Goal: Task Accomplishment & Management: Use online tool/utility

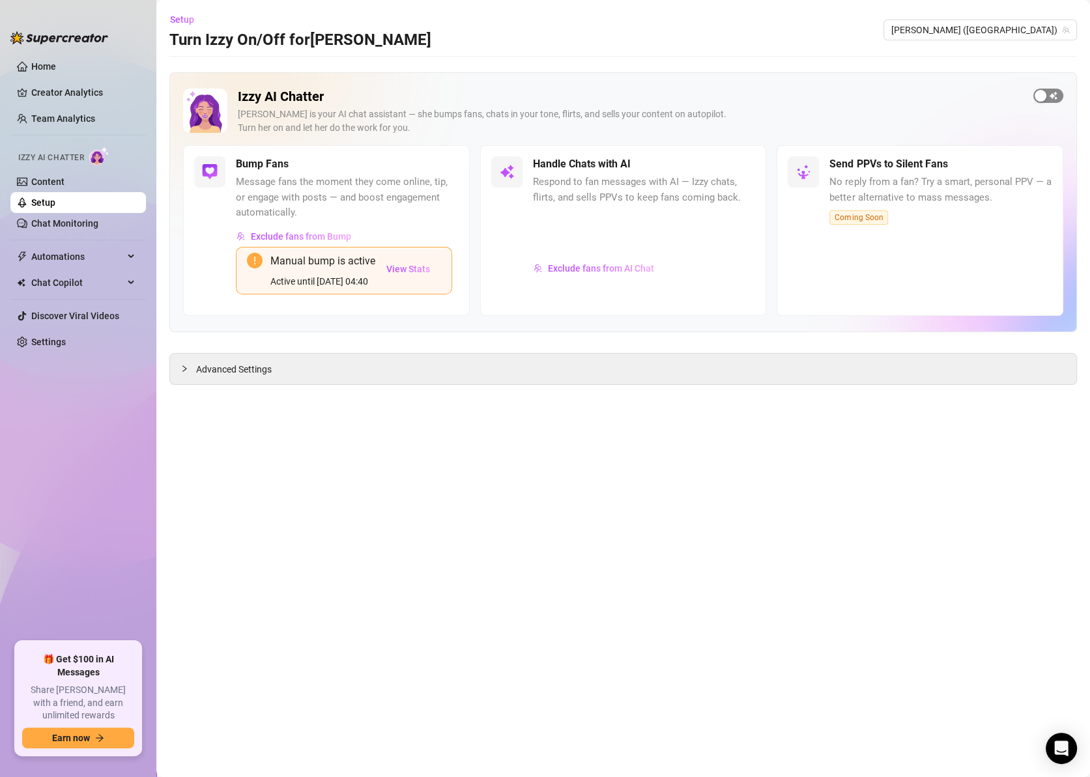
click at [1054, 97] on span "button" at bounding box center [1049, 96] width 30 height 14
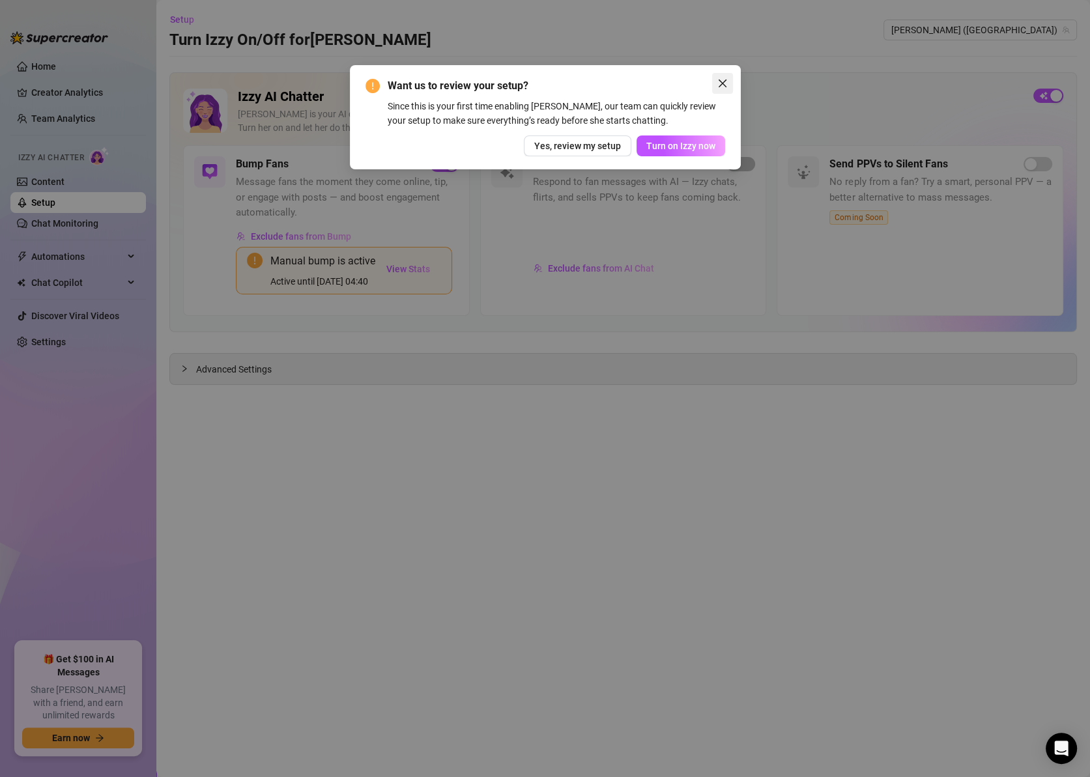
click at [727, 78] on button "Close" at bounding box center [722, 83] width 21 height 21
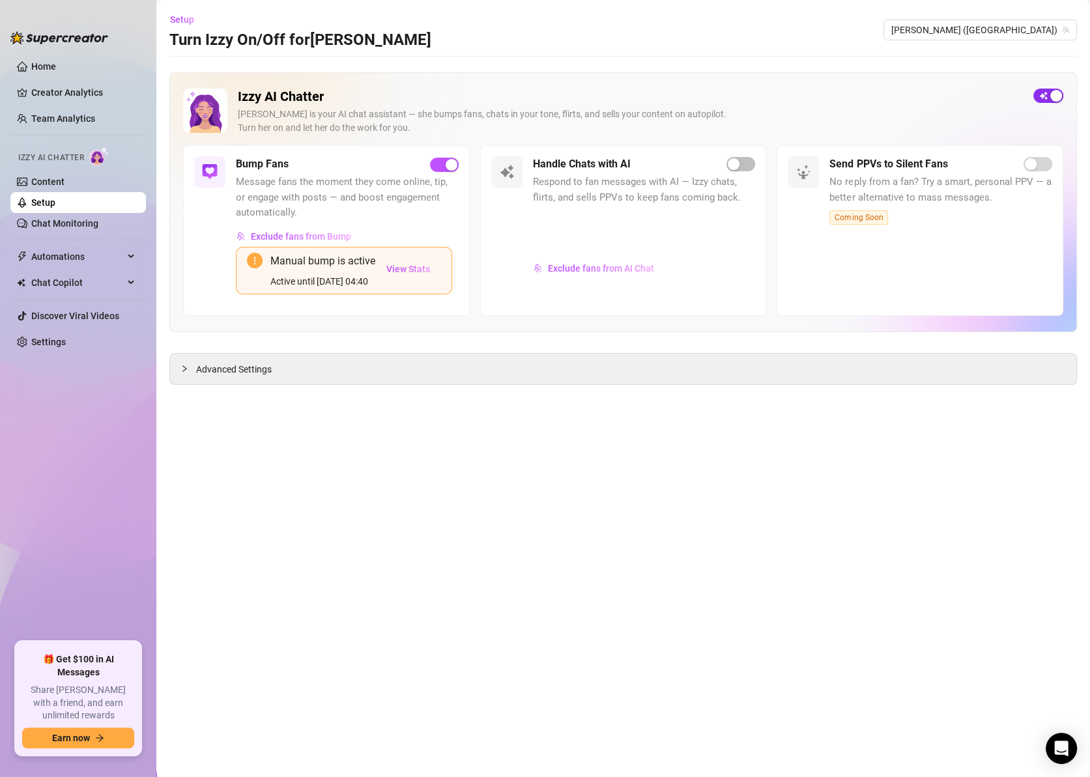
click at [1043, 94] on span "button" at bounding box center [1049, 96] width 30 height 14
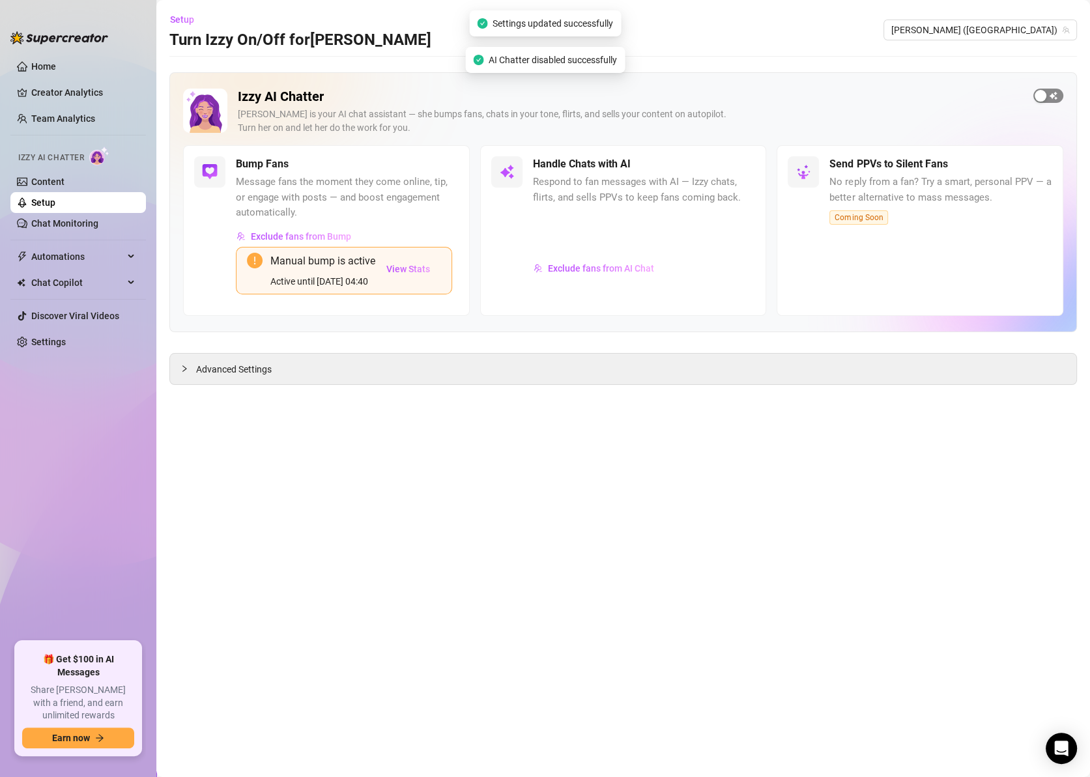
click at [1037, 94] on div "button" at bounding box center [1041, 96] width 12 height 12
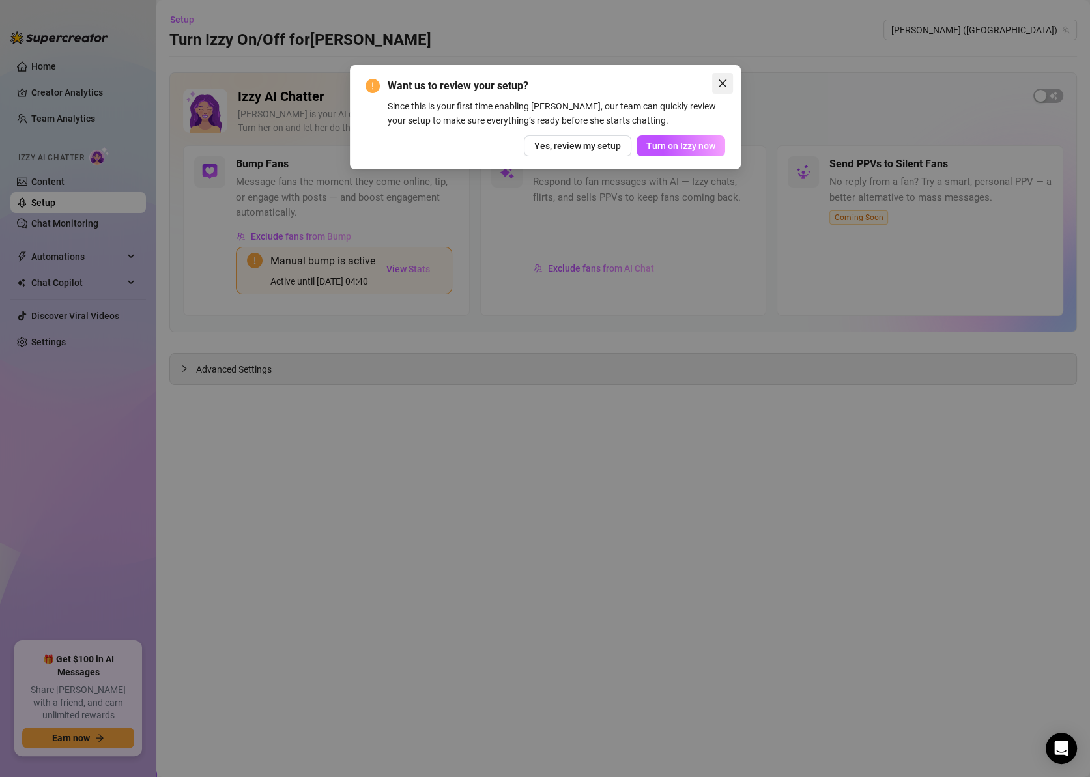
click at [725, 79] on icon "close" at bounding box center [722, 83] width 10 height 10
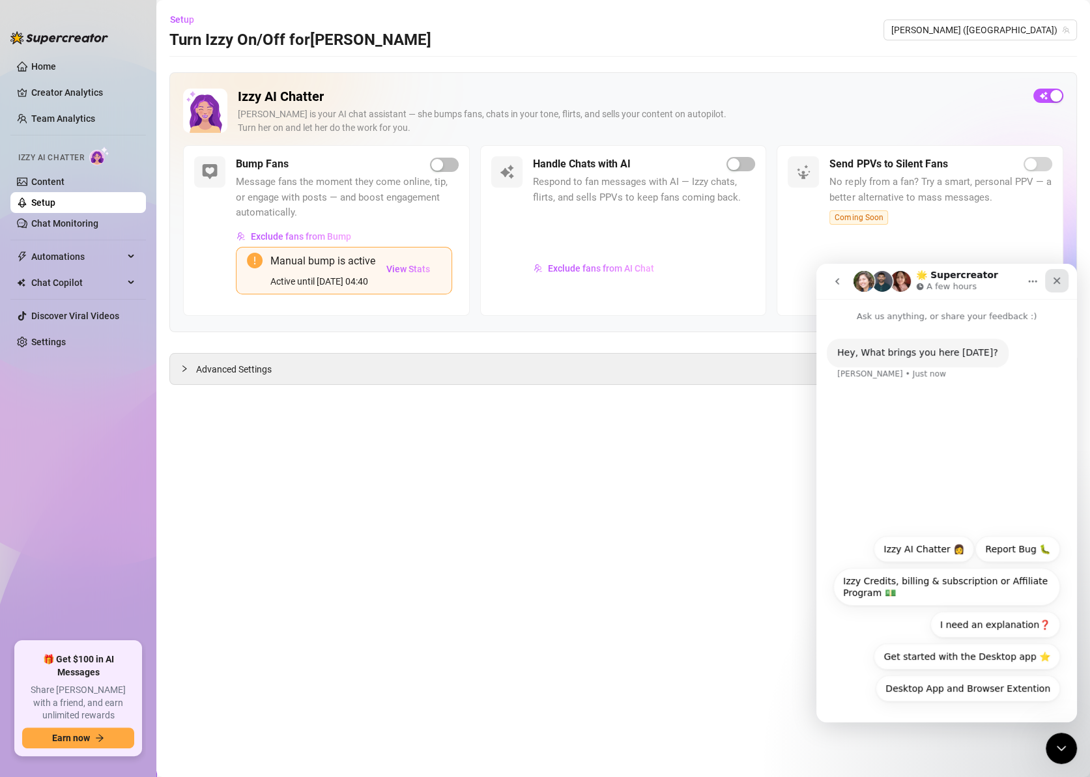
click at [1058, 283] on icon "Close" at bounding box center [1057, 281] width 10 height 10
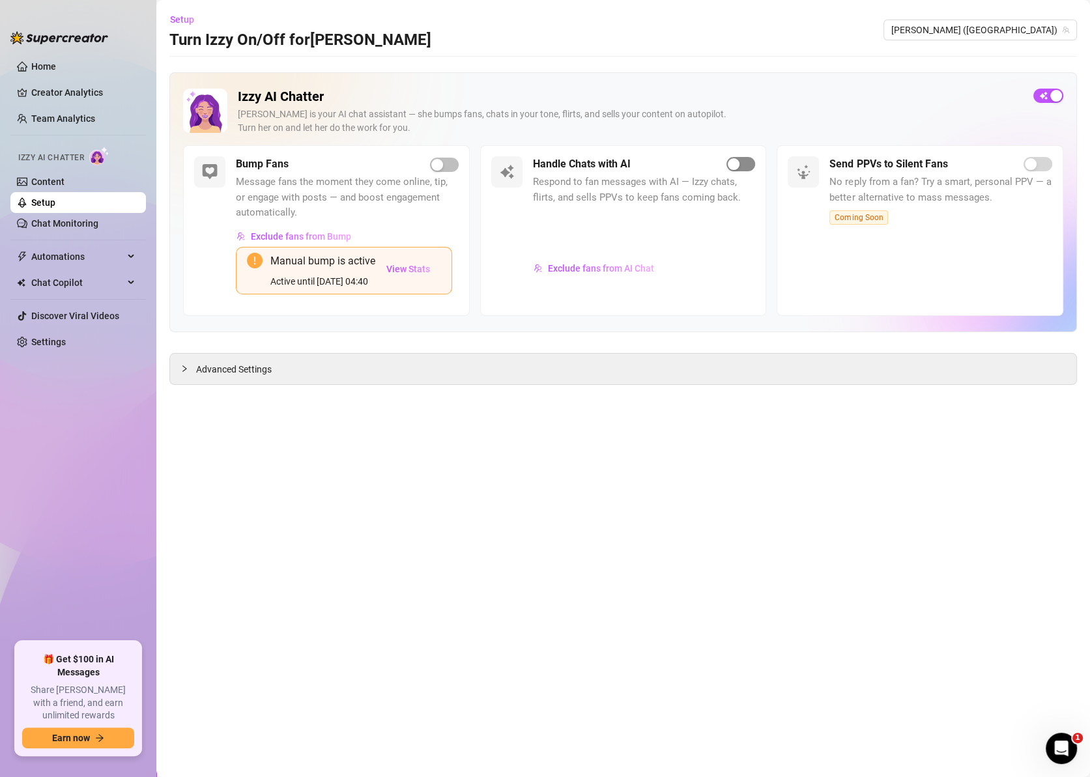
click at [734, 166] on div "button" at bounding box center [734, 164] width 12 height 12
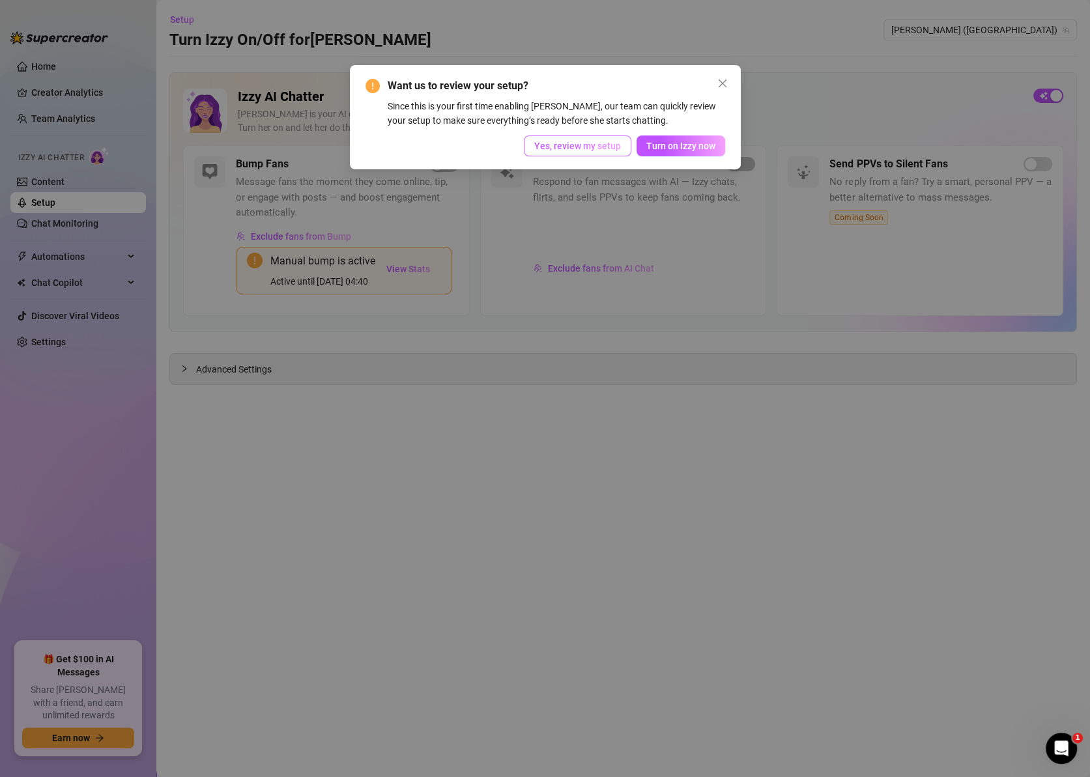
click at [583, 149] on span "Yes, review my setup" at bounding box center [577, 146] width 87 height 10
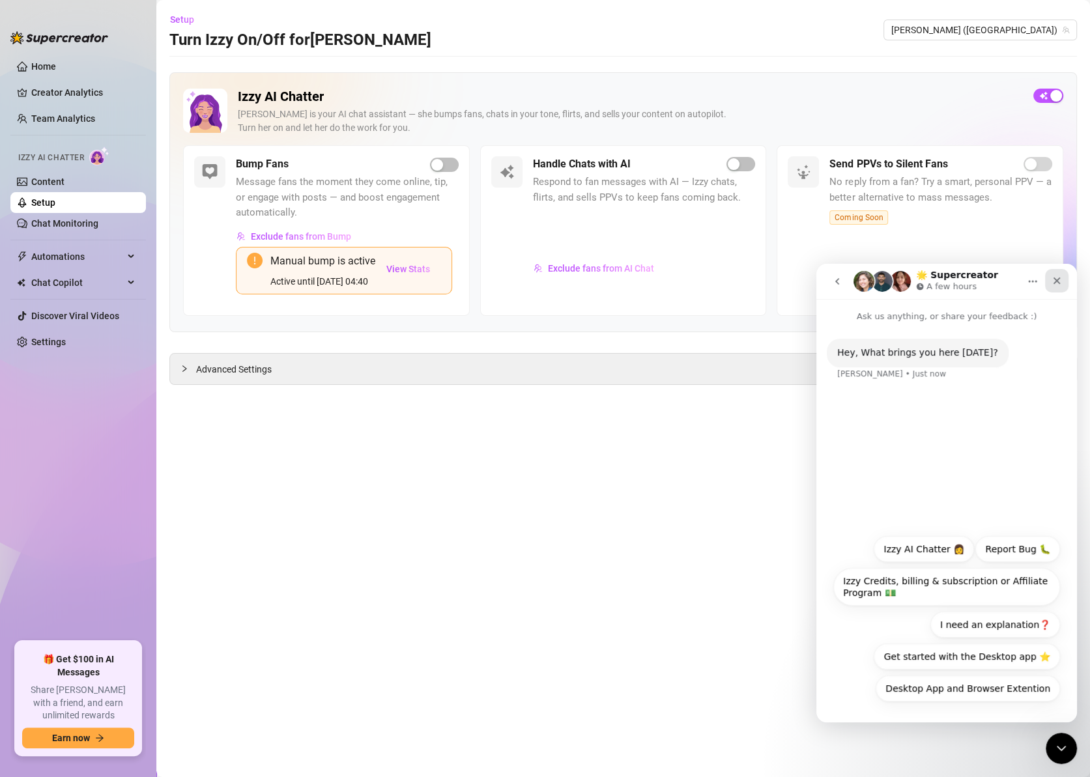
click at [1062, 285] on icon "Close" at bounding box center [1057, 281] width 10 height 10
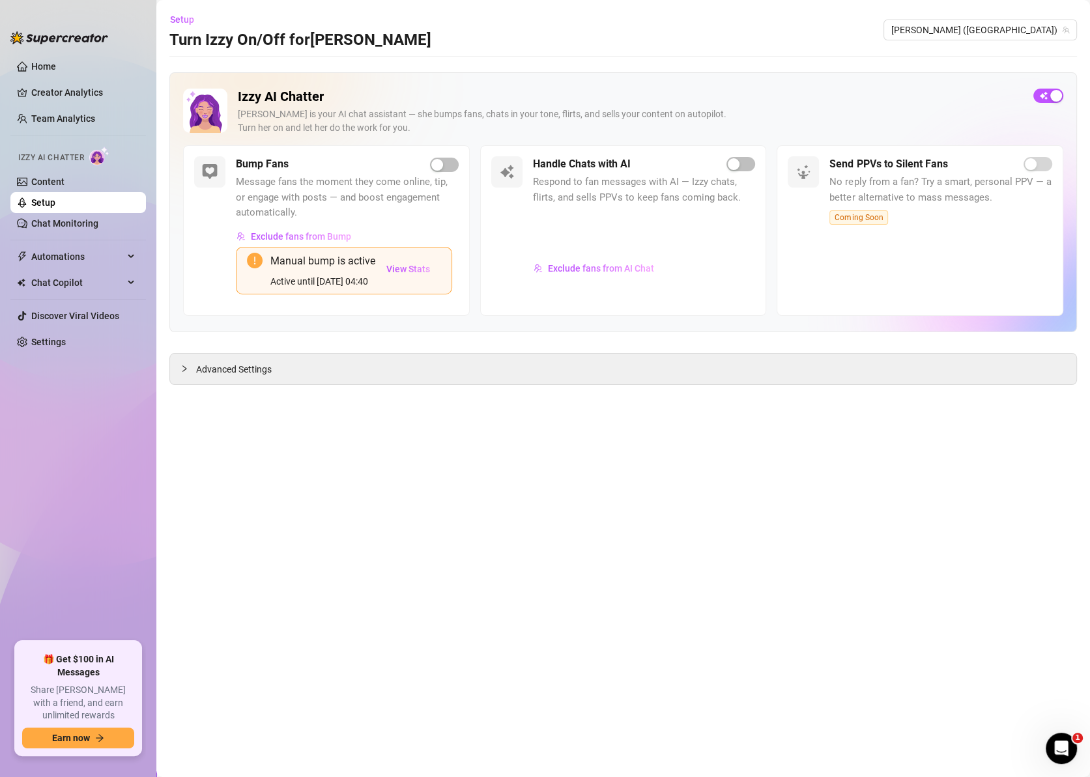
click at [740, 171] on div "Handle Chats with AI" at bounding box center [644, 164] width 223 height 16
click at [738, 163] on div "button" at bounding box center [734, 164] width 12 height 12
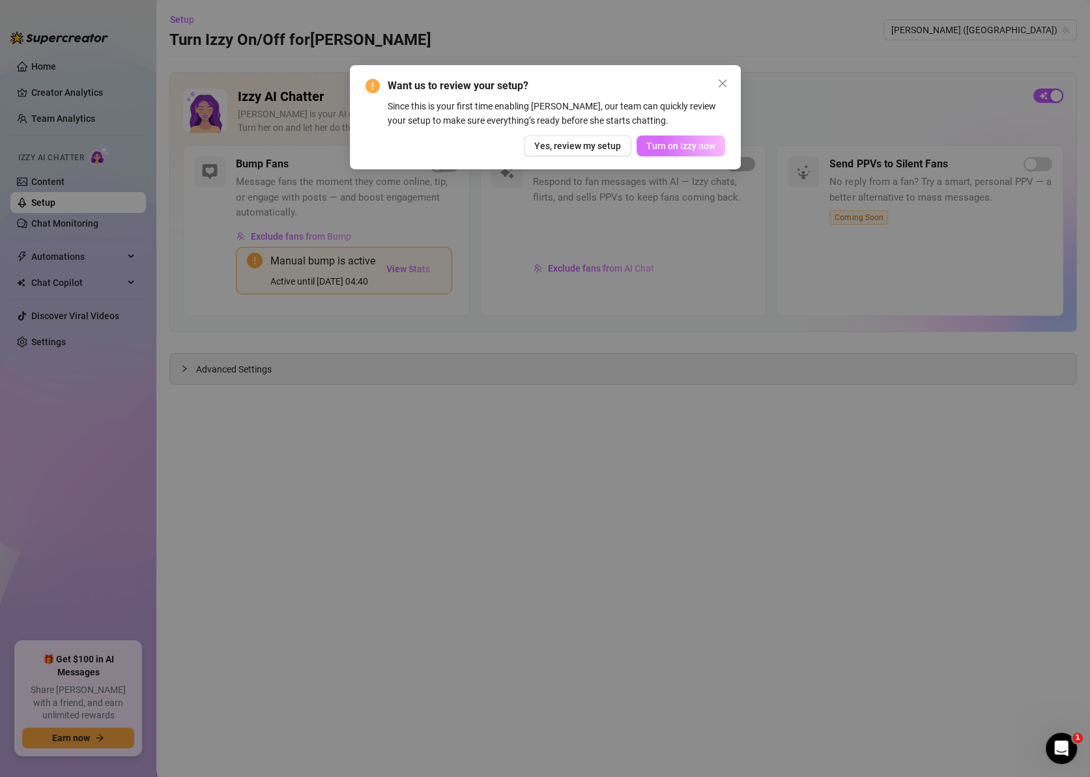
click at [694, 141] on span "Turn on Izzy now" at bounding box center [680, 146] width 69 height 10
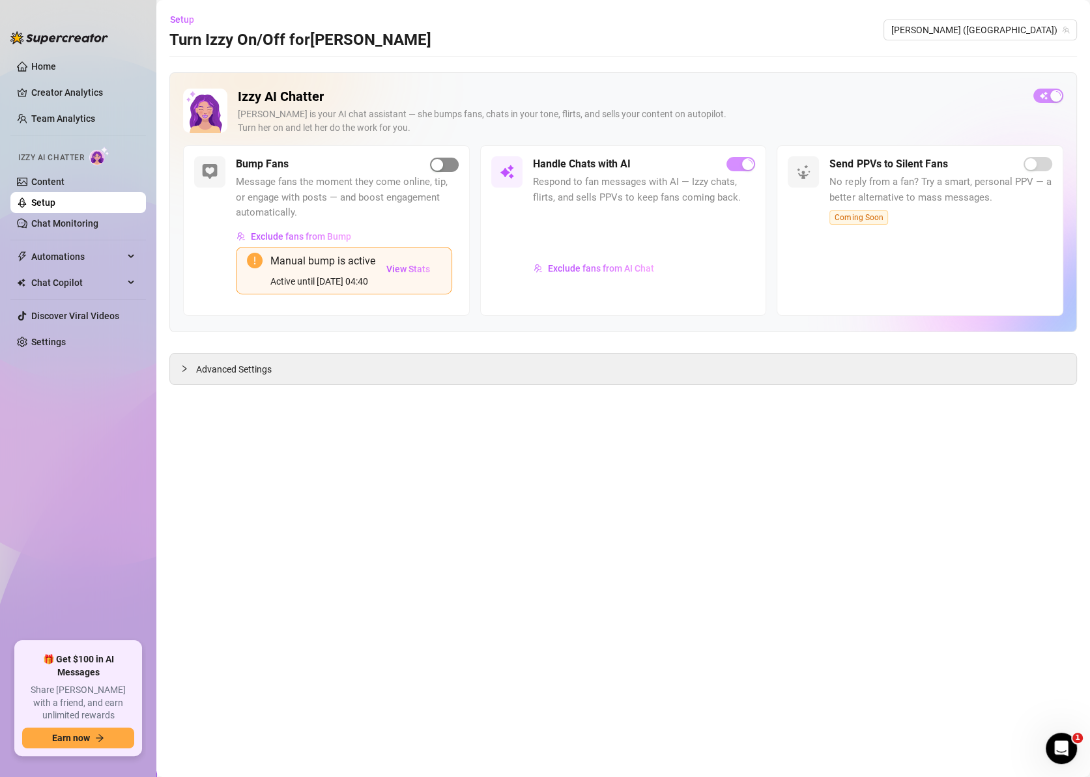
click at [439, 169] on div "button" at bounding box center [437, 165] width 12 height 12
click at [752, 154] on div "Handle Chats with AI Respond to fan messages with AI — Izzy chats, flirts, and …" at bounding box center [623, 230] width 287 height 171
click at [738, 168] on div "button" at bounding box center [734, 164] width 12 height 12
click at [737, 164] on div "button" at bounding box center [734, 164] width 12 height 12
click at [1048, 750] on div "Open Intercom Messenger" at bounding box center [1062, 749] width 35 height 35
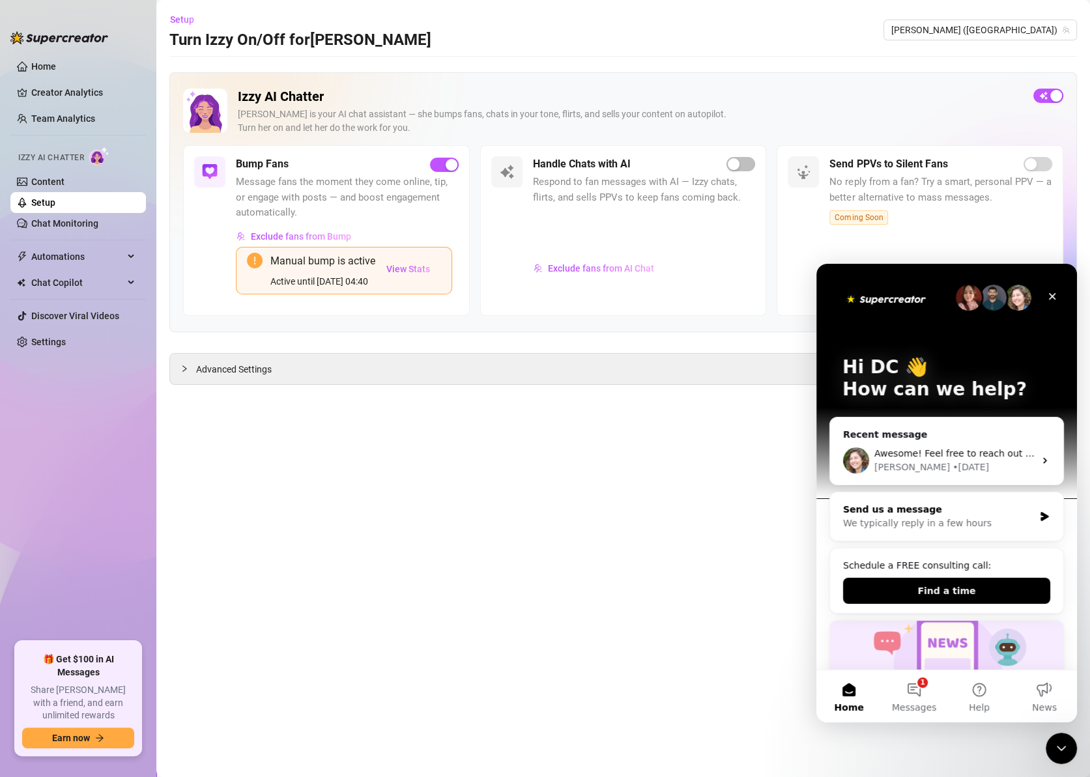
click at [929, 524] on div "We typically reply in a few hours" at bounding box center [938, 524] width 191 height 14
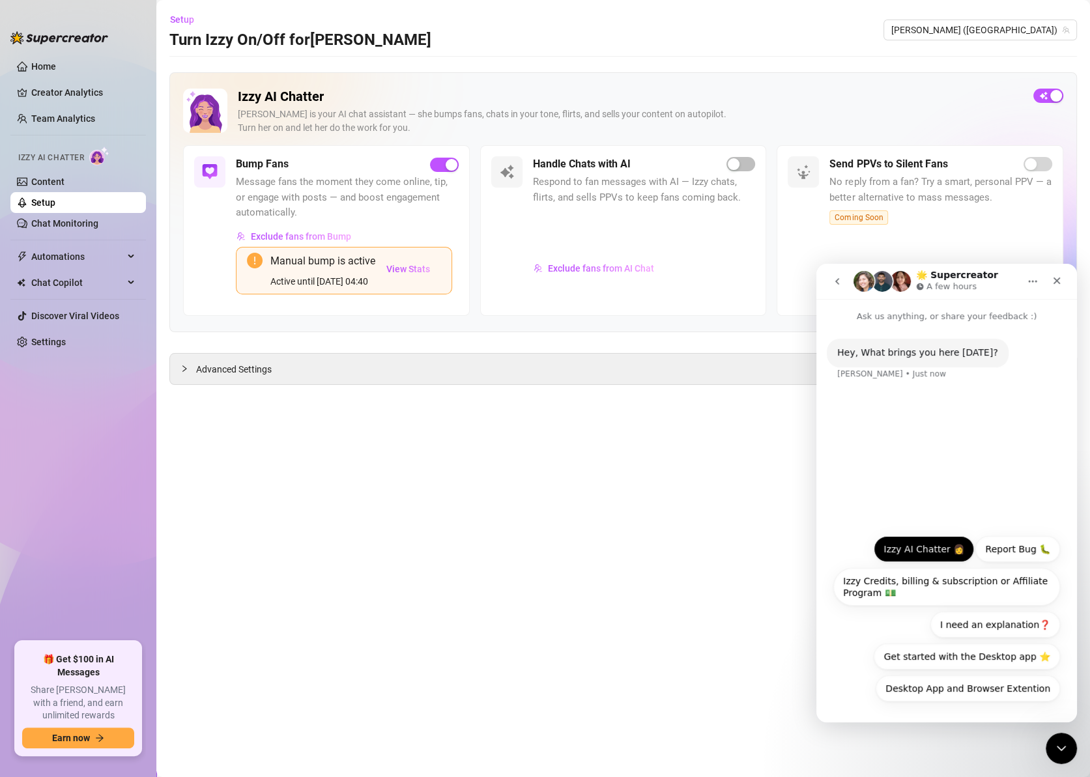
click at [927, 558] on button "Izzy AI Chatter 👩" at bounding box center [924, 549] width 100 height 26
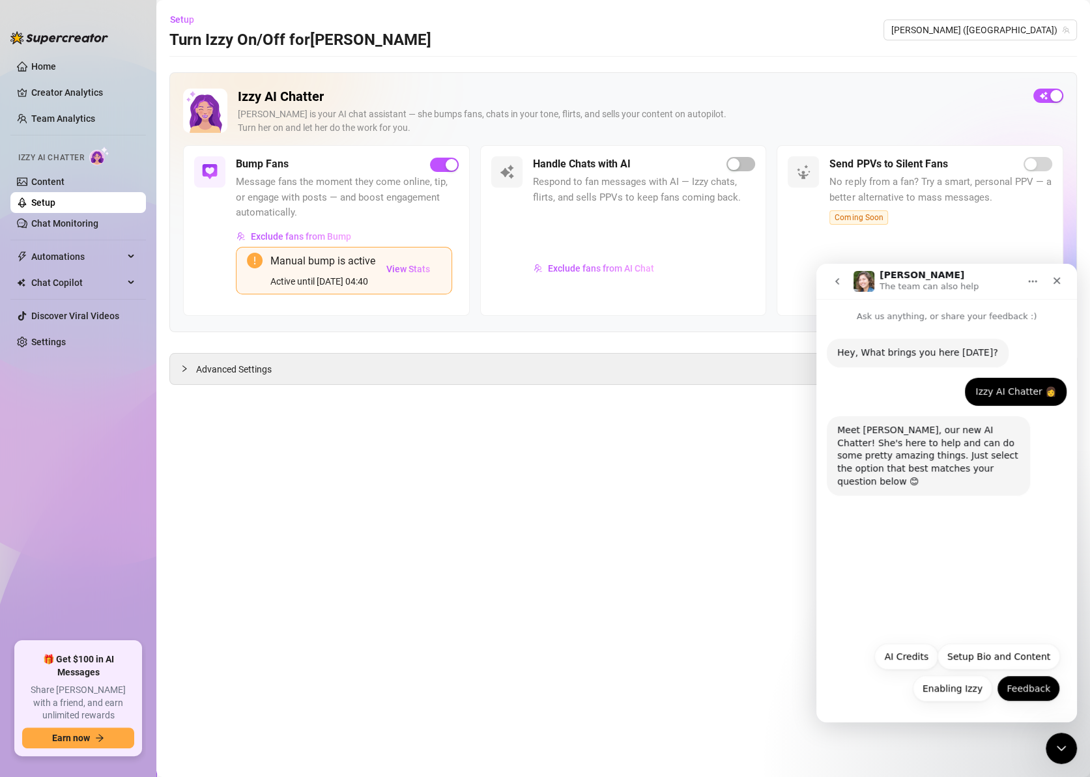
click at [1022, 688] on button "Feedback" at bounding box center [1028, 689] width 63 height 26
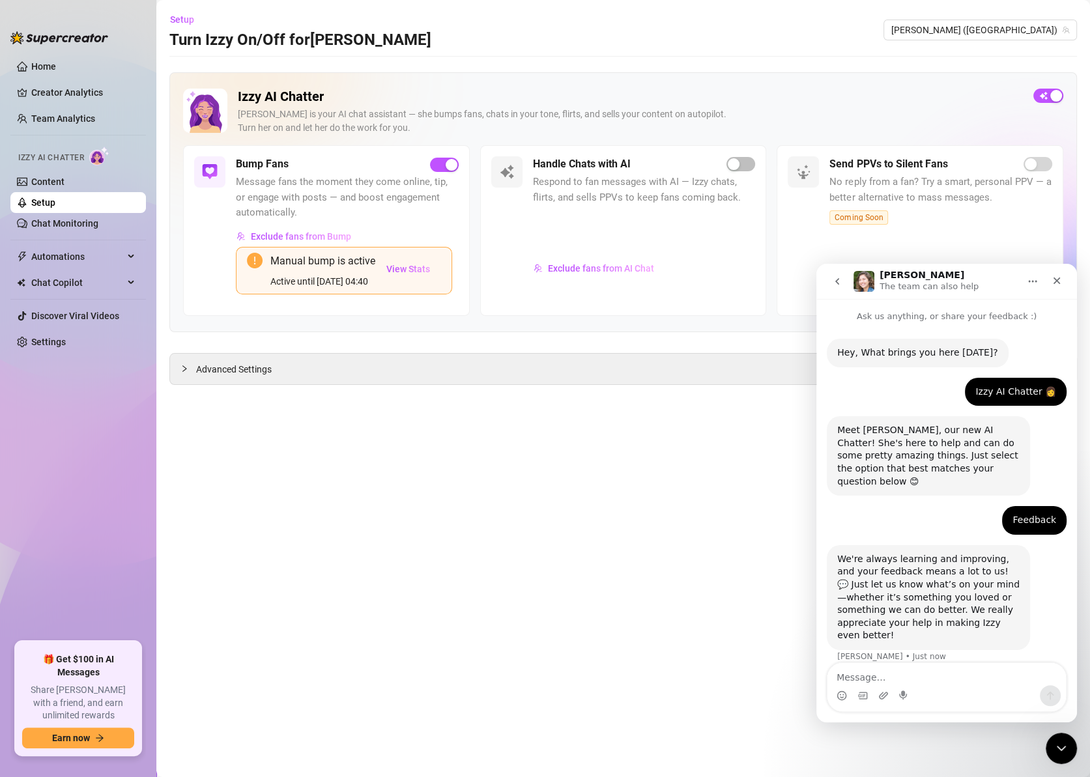
click at [889, 701] on div "Intercom messenger" at bounding box center [947, 696] width 239 height 21
click at [886, 680] on textarea "Message…" at bounding box center [947, 674] width 239 height 22
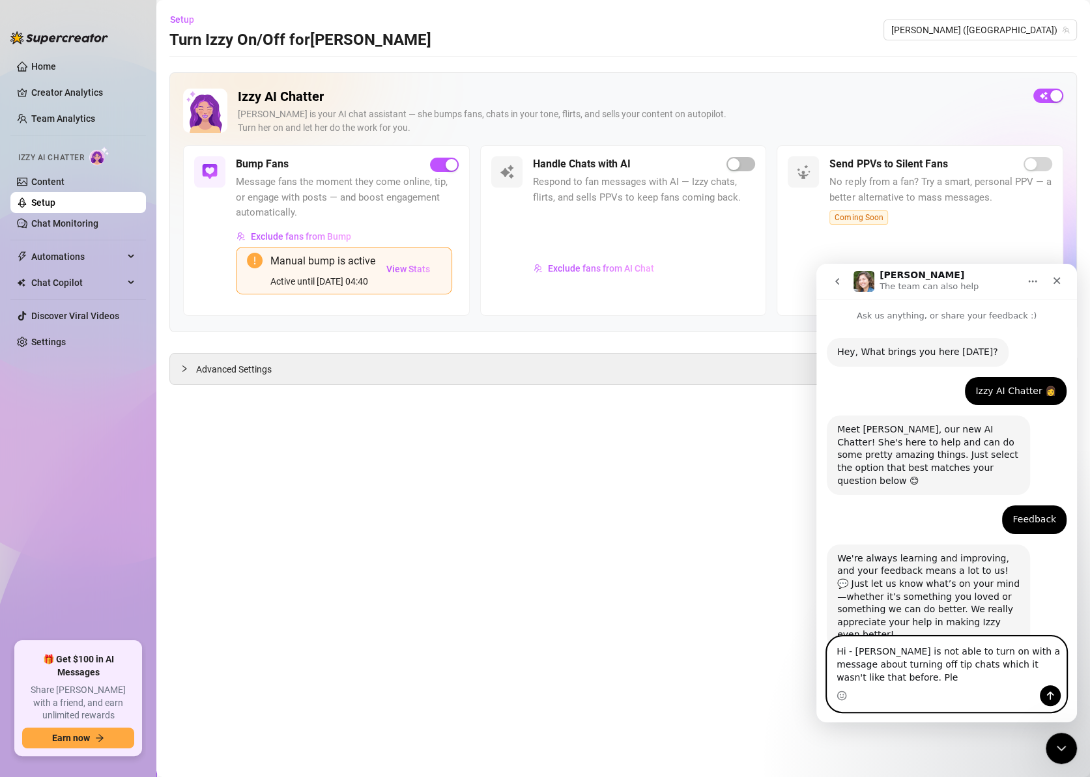
scroll to position [14, 0]
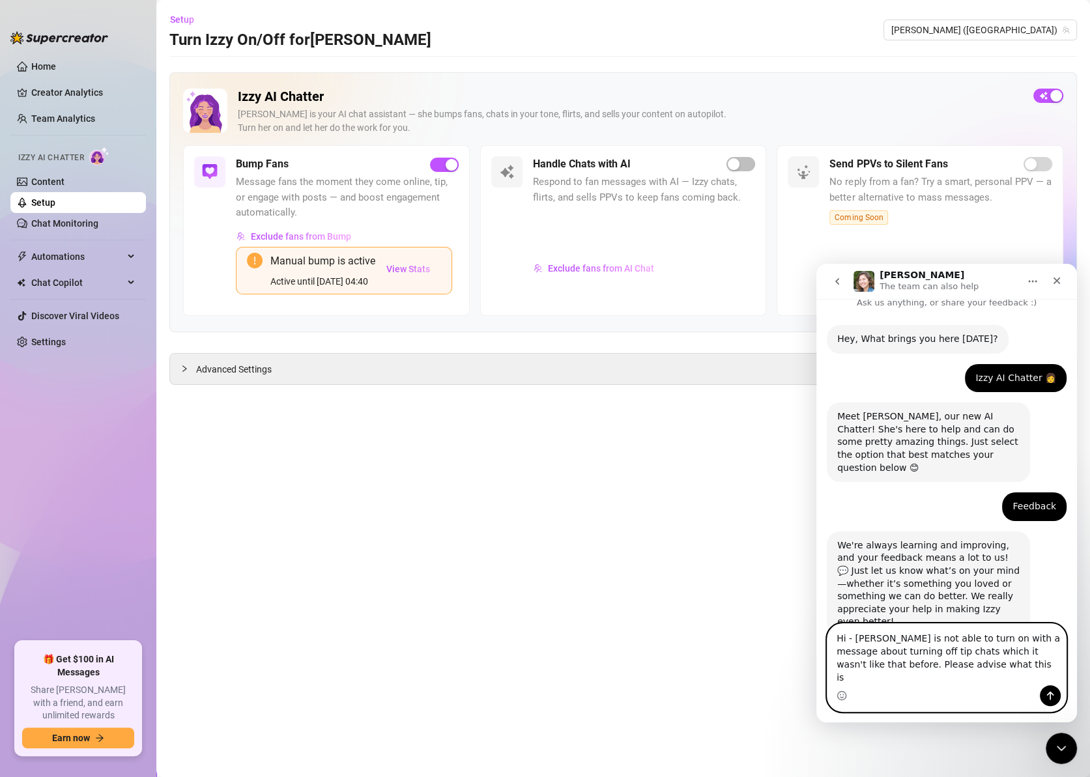
type textarea "Hi - Izzy is not able to turn on with a message about turning off tip chats whi…"
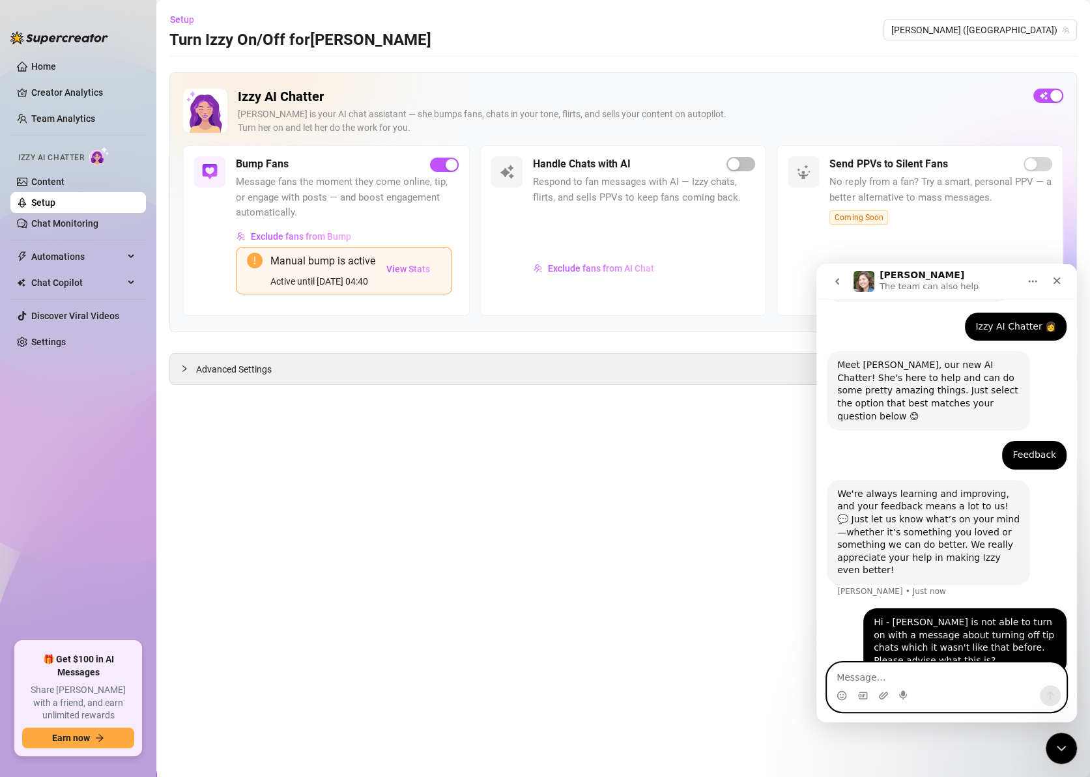
scroll to position [65, 0]
click at [589, 432] on main "Setup Turn Izzy On/Off for Linda Linda (lindavo) Izzy AI Chatter Izzy is your A…" at bounding box center [623, 388] width 934 height 777
click at [1063, 742] on icon "Close Intercom Messenger" at bounding box center [1060, 747] width 16 height 16
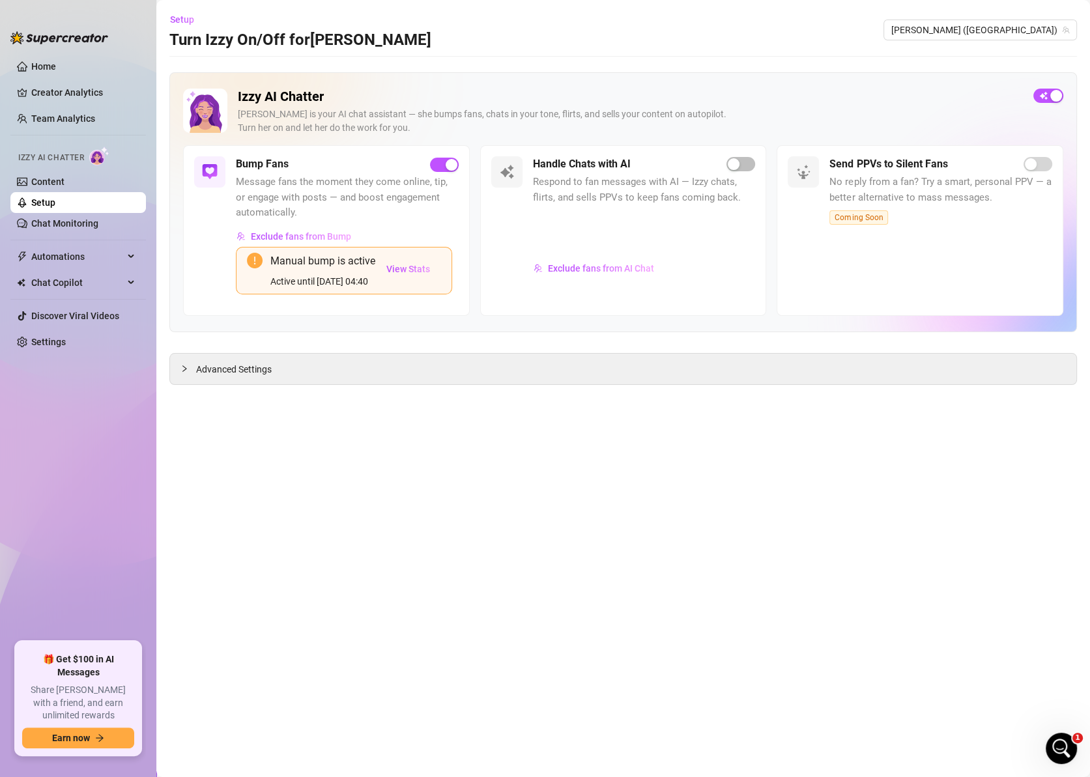
click at [732, 530] on main "Setup Turn Izzy On/Off for Linda Linda (lindavo) Izzy AI Chatter Izzy is your A…" at bounding box center [623, 388] width 934 height 777
click at [1054, 93] on div "button" at bounding box center [1056, 96] width 12 height 12
click at [184, 368] on icon "collapsed" at bounding box center [185, 369] width 8 height 8
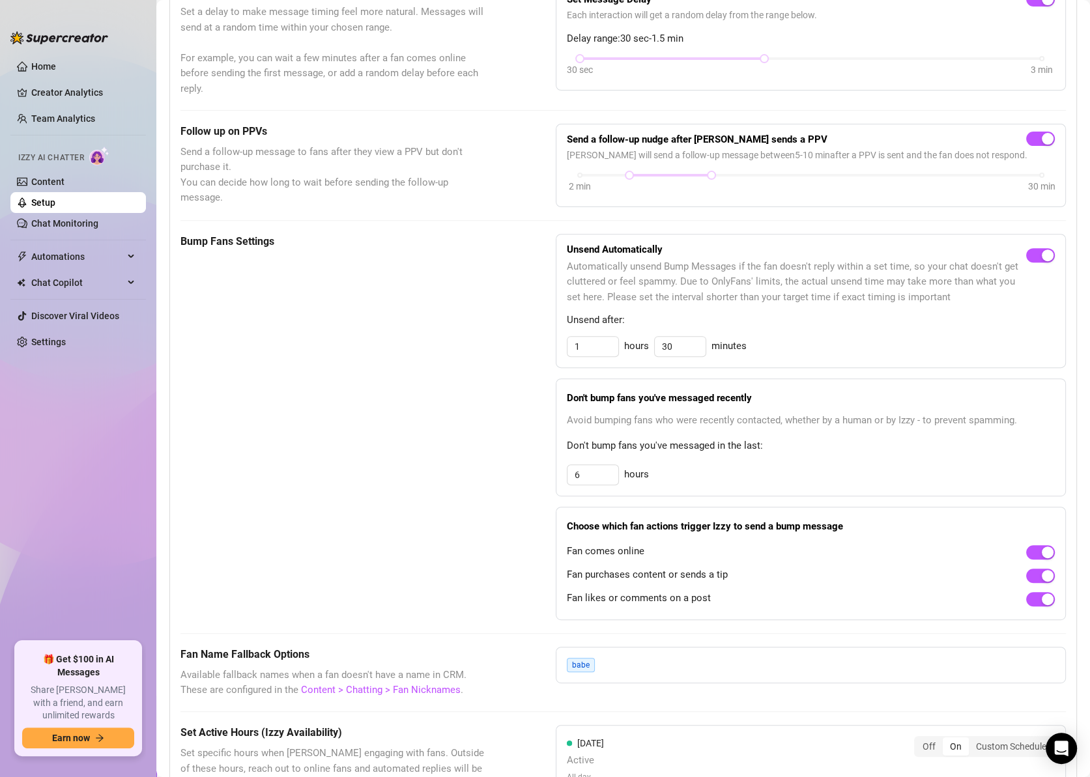
scroll to position [465, 0]
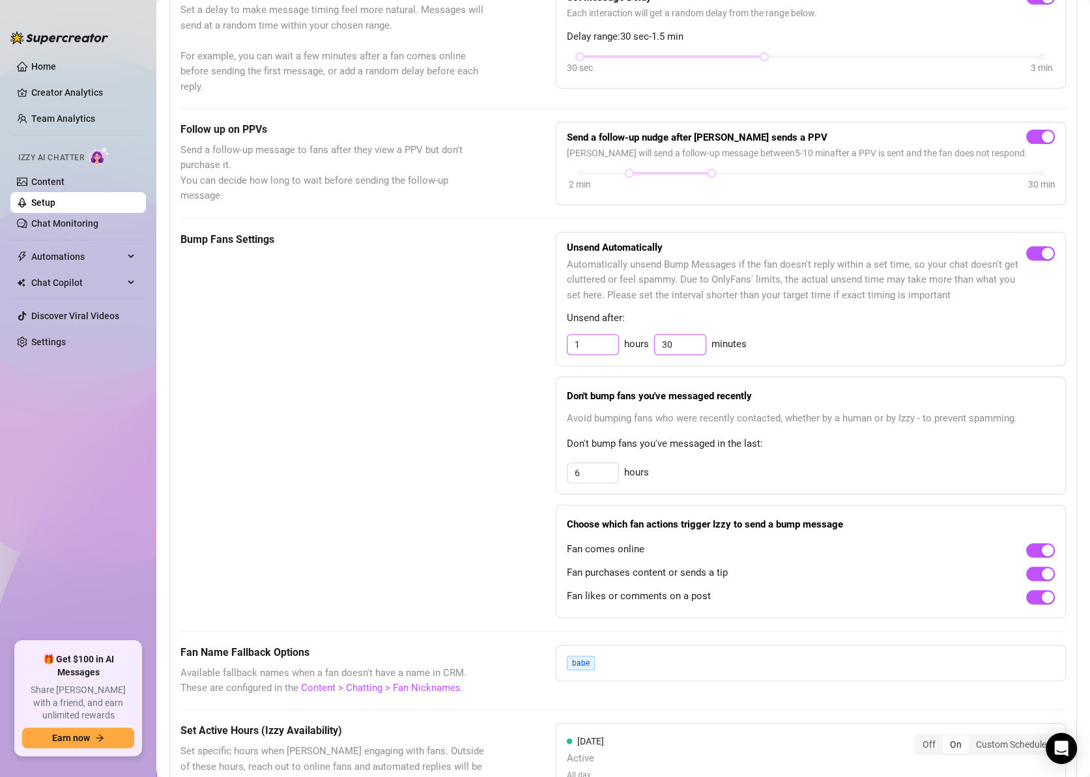
drag, startPoint x: 678, startPoint y: 342, endPoint x: 586, endPoint y: 341, distance: 92.5
click at [586, 341] on div "1 hours 30 minutes" at bounding box center [811, 344] width 488 height 21
click at [450, 498] on div "Bump Fans Settings" at bounding box center [336, 425] width 310 height 386
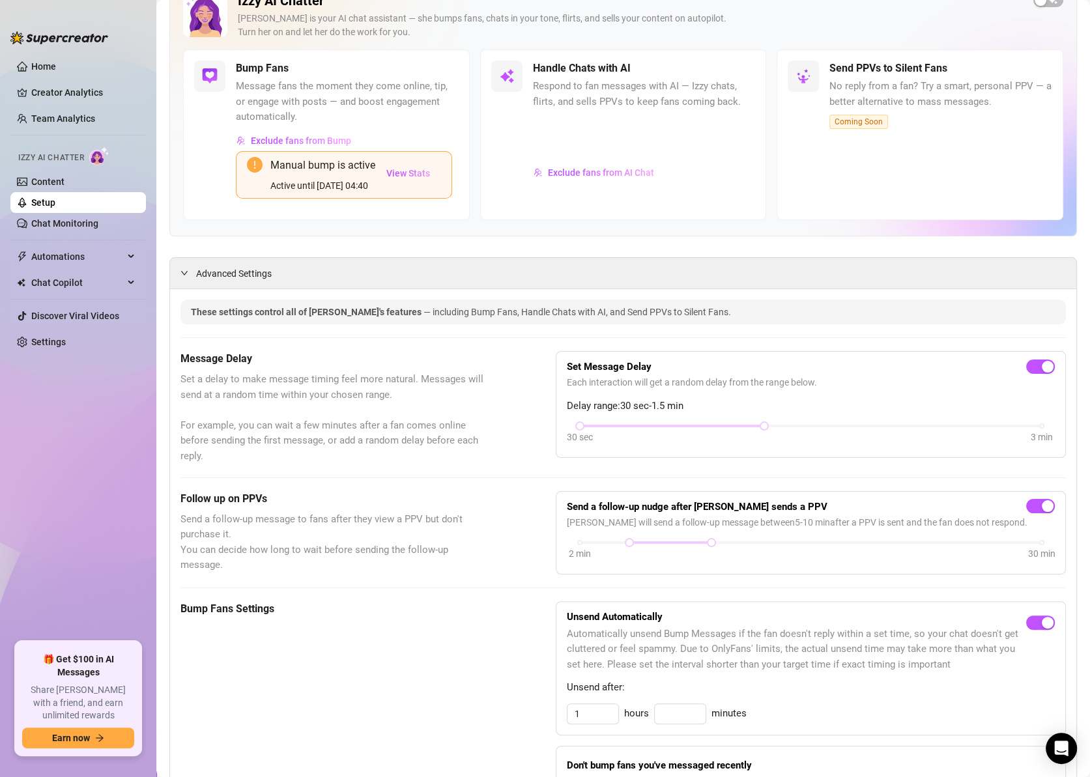
scroll to position [0, 0]
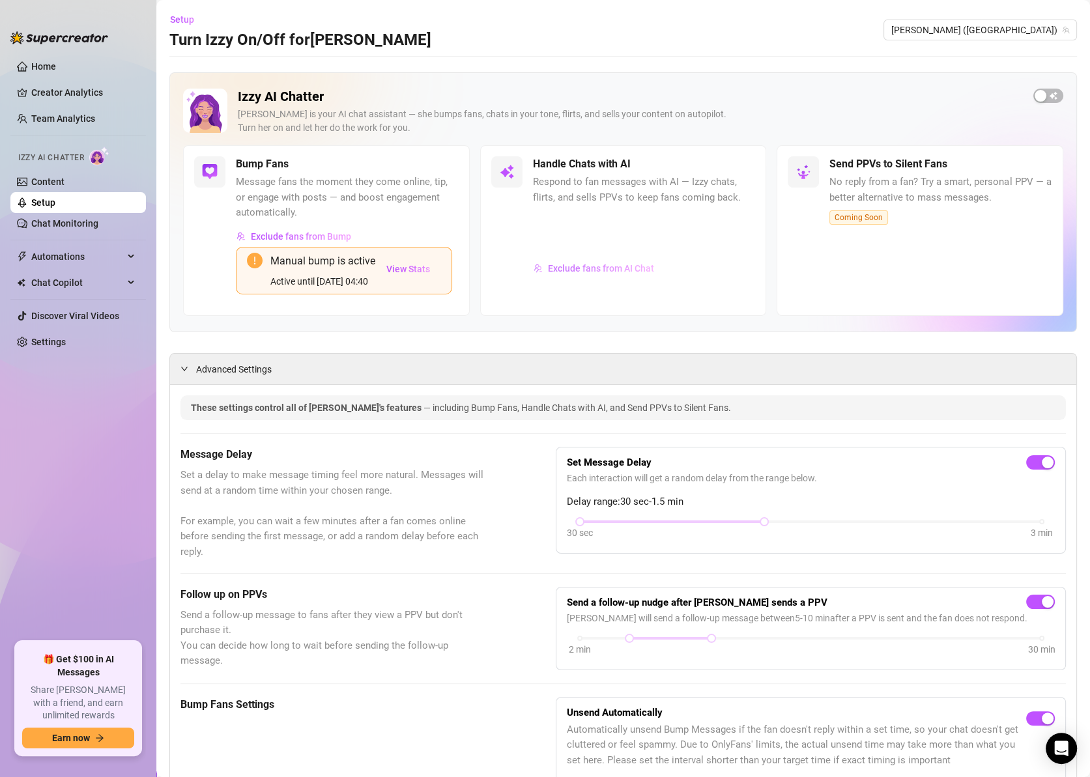
click at [601, 263] on span "Exclude fans from AI Chat" at bounding box center [601, 268] width 106 height 10
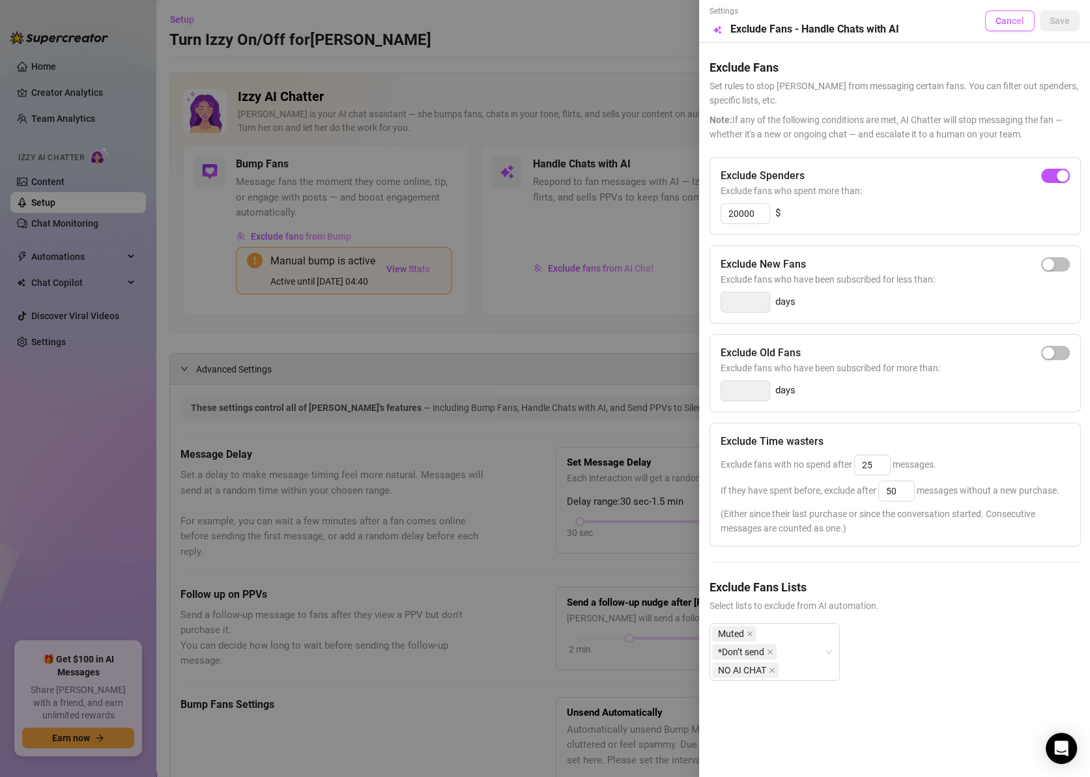
click at [1026, 23] on button "Cancel" at bounding box center [1010, 20] width 50 height 21
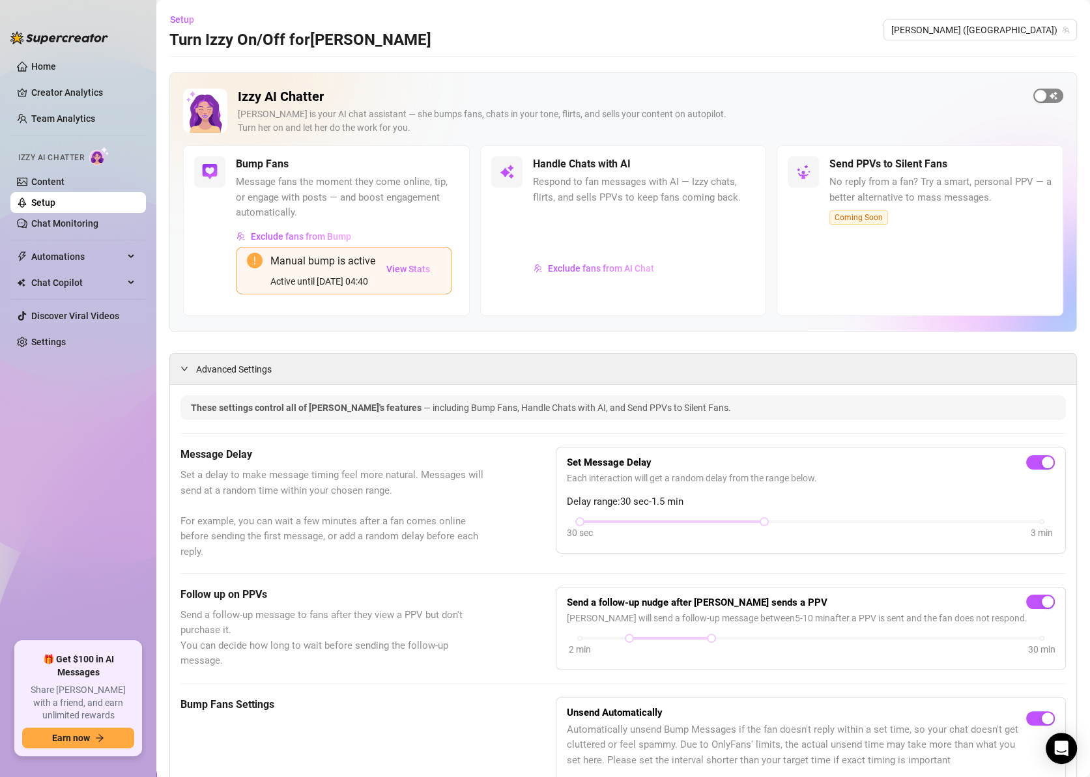
click at [1052, 93] on span "button" at bounding box center [1049, 96] width 30 height 14
